Goal: Information Seeking & Learning: Learn about a topic

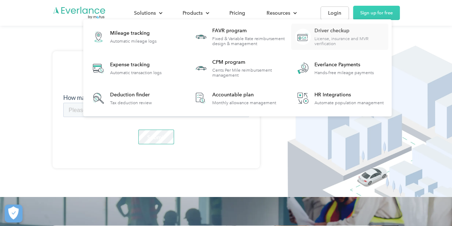
click at [336, 41] on div "License, insurance and MVR verification" at bounding box center [351, 41] width 73 height 10
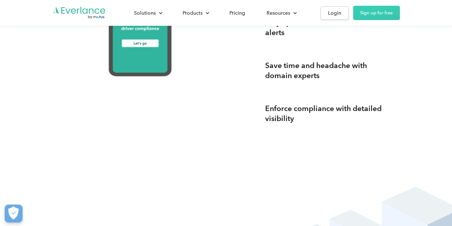
scroll to position [929, 0]
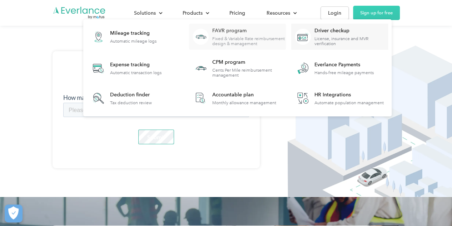
click at [219, 29] on div "FAVR program" at bounding box center [248, 30] width 73 height 7
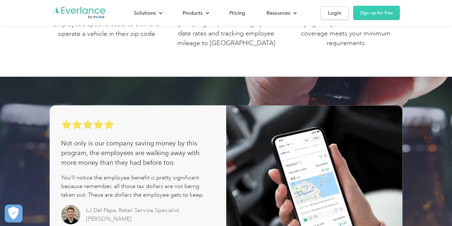
scroll to position [250, 0]
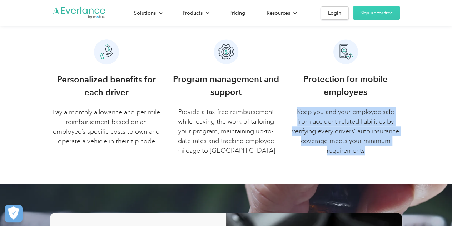
drag, startPoint x: 295, startPoint y: 110, endPoint x: 410, endPoint y: 152, distance: 122.2
click at [410, 152] on div "The employee-friendly mileage reimbursement solution Personalized benefits for …" at bounding box center [226, 83] width 452 height 202
copy p "Keep you and your employee safe from accident-related liabilities by verifying …"
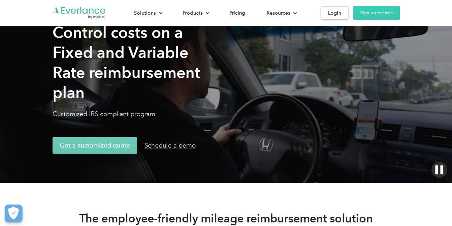
scroll to position [0, 0]
